Goal: Browse casually

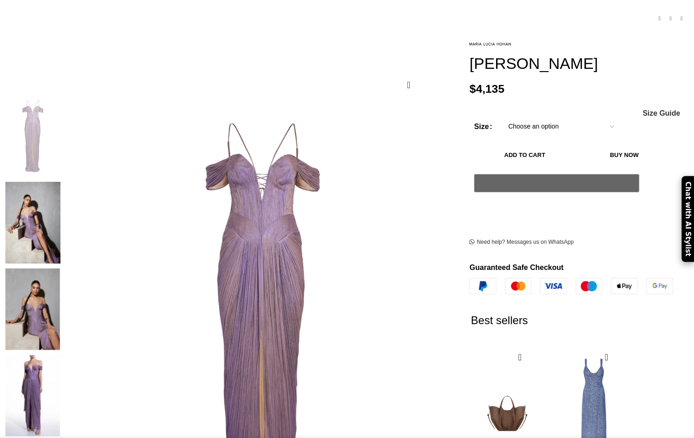
click at [61, 182] on img at bounding box center [33, 223] width 56 height 82
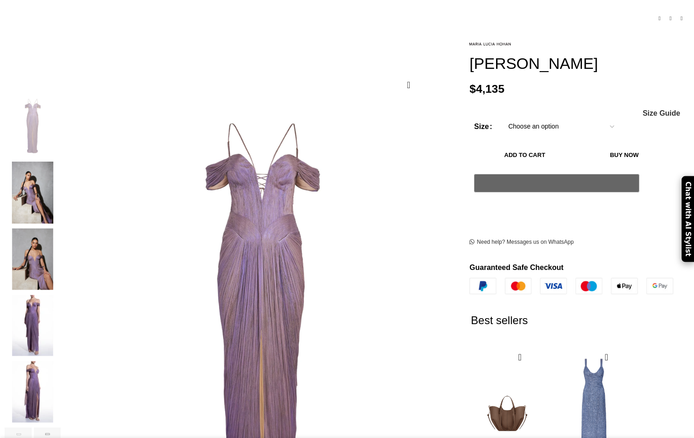
click at [61, 246] on img "3 / 9" at bounding box center [33, 259] width 56 height 62
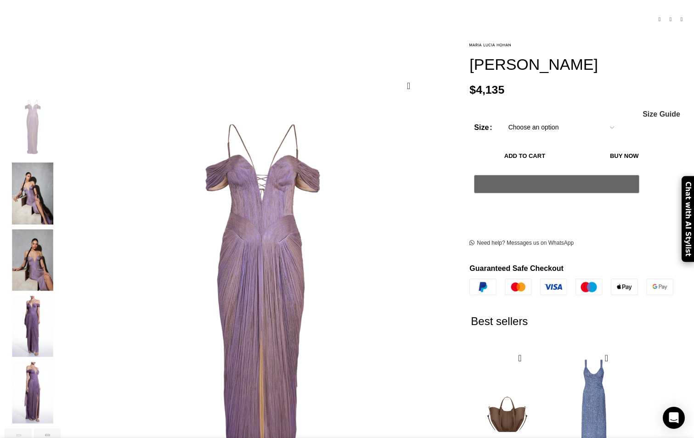
click at [61, 308] on img "4 / 9" at bounding box center [33, 327] width 56 height 62
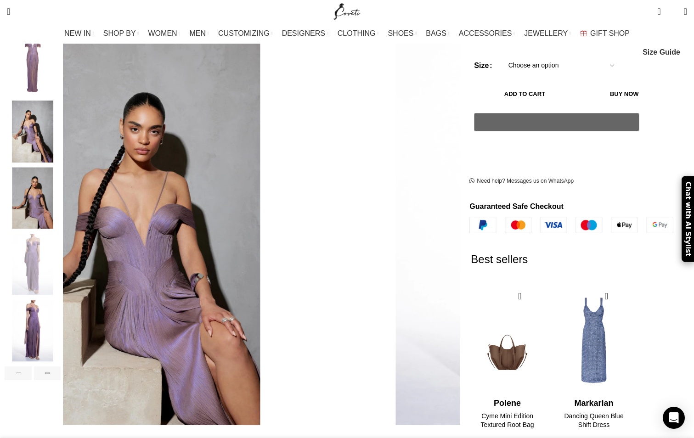
scroll to position [184, 0]
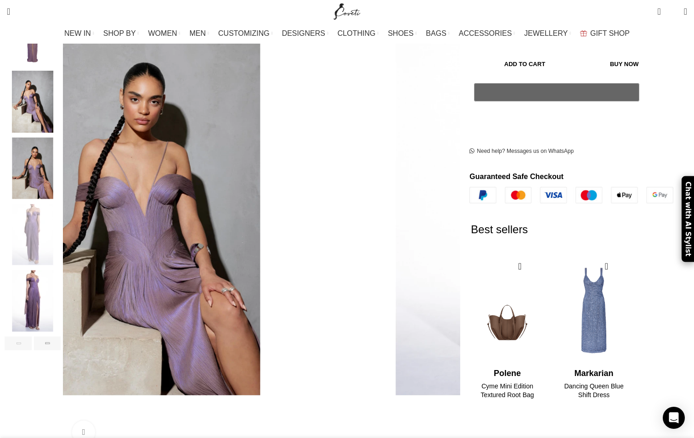
click at [61, 302] on img "5 / 9" at bounding box center [33, 301] width 56 height 62
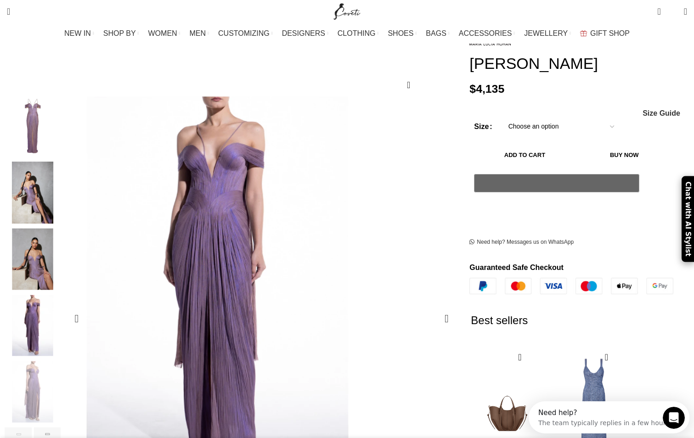
scroll to position [92, 0]
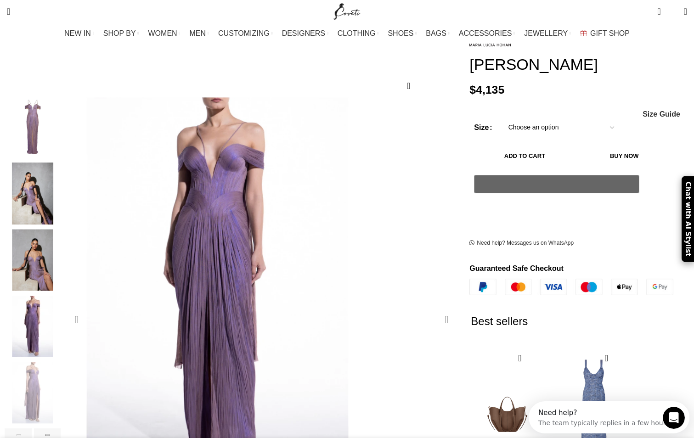
click at [435, 308] on div "Next slide" at bounding box center [446, 319] width 23 height 23
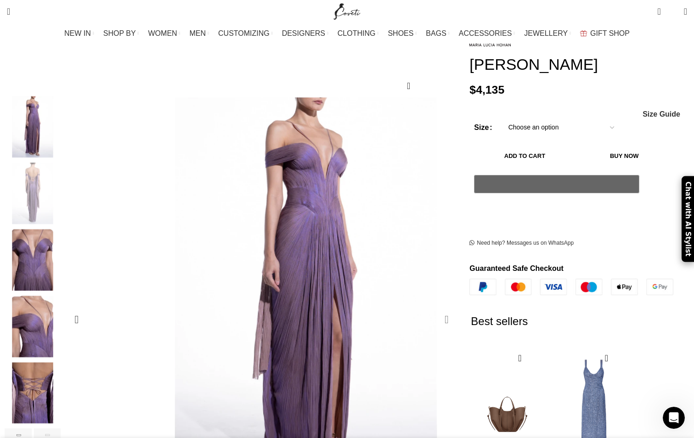
scroll to position [0, 193]
click at [435, 308] on div "Next slide" at bounding box center [446, 319] width 23 height 23
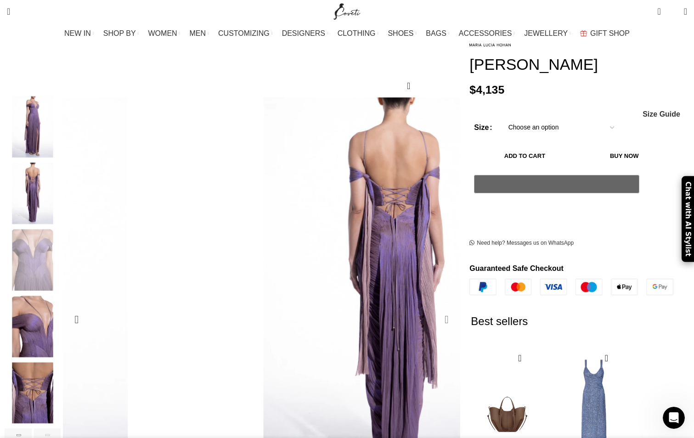
click at [435, 308] on div "Next slide" at bounding box center [446, 319] width 23 height 23
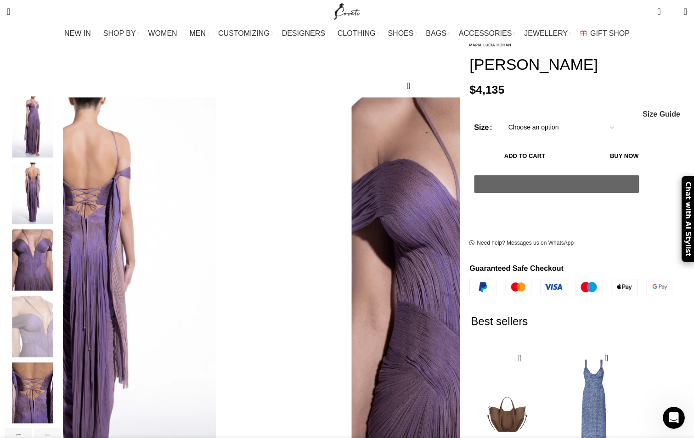
click at [435, 308] on div "Next slide" at bounding box center [446, 319] width 23 height 23
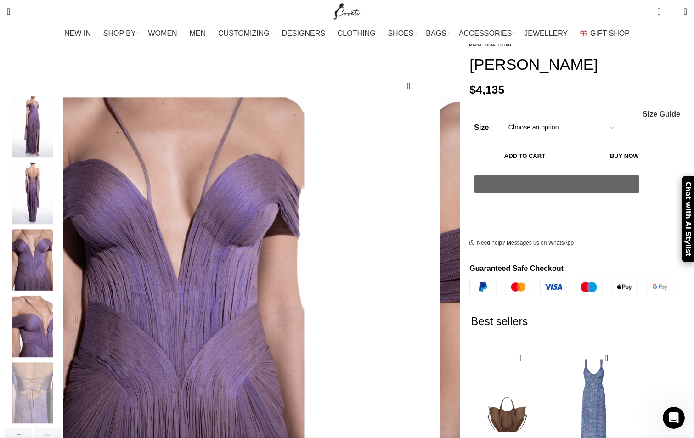
scroll to position [0, 290]
click at [435, 308] on div "Next slide" at bounding box center [446, 319] width 23 height 23
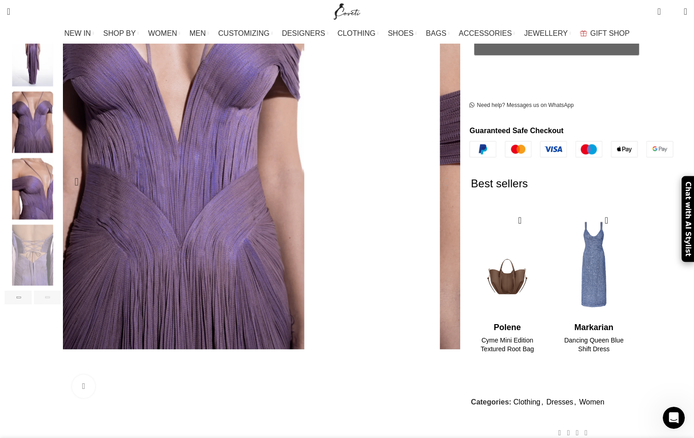
scroll to position [0, 387]
click at [61, 185] on img "8 / 9" at bounding box center [33, 189] width 56 height 62
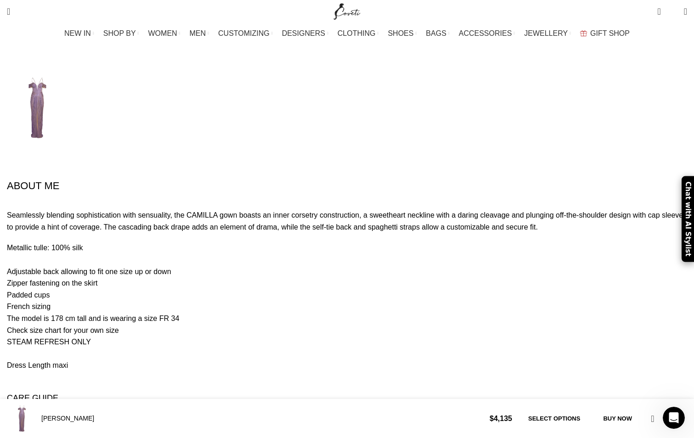
scroll to position [0, 870]
